Goal: Navigation & Orientation: Find specific page/section

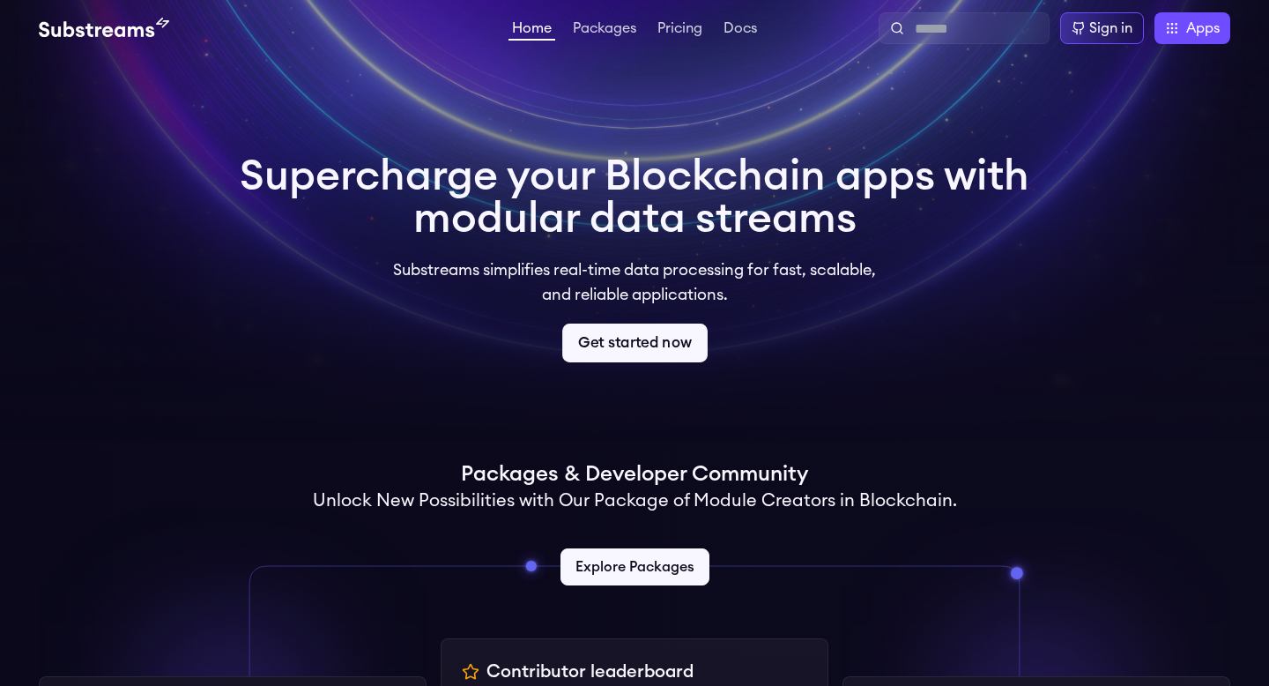
click at [625, 337] on link "Get started now" at bounding box center [634, 342] width 145 height 39
click at [804, 335] on div "Get started now" at bounding box center [635, 342] width 790 height 37
click at [739, 27] on link "Docs" at bounding box center [740, 30] width 41 height 18
click at [660, 36] on link "Pricing" at bounding box center [680, 30] width 52 height 18
